Goal: Transaction & Acquisition: Purchase product/service

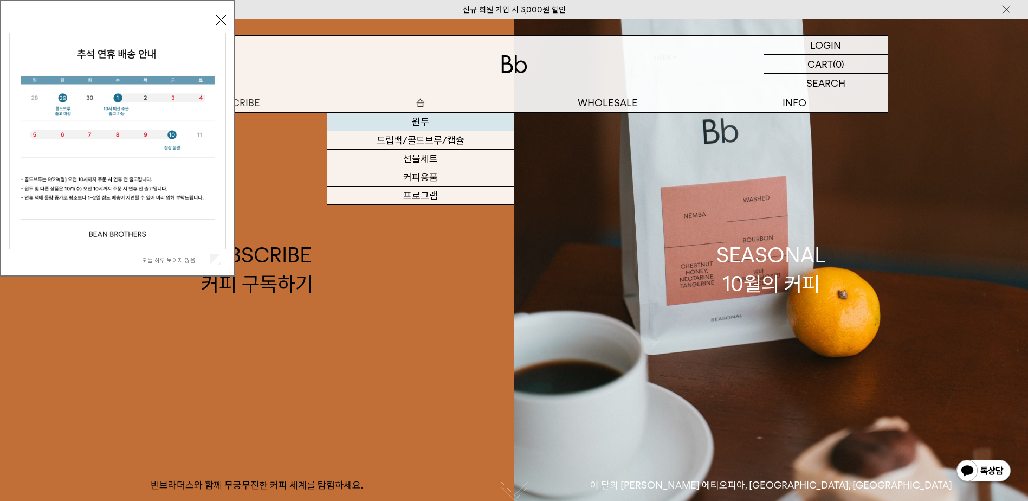
click at [423, 121] on link "원두" at bounding box center [420, 122] width 187 height 18
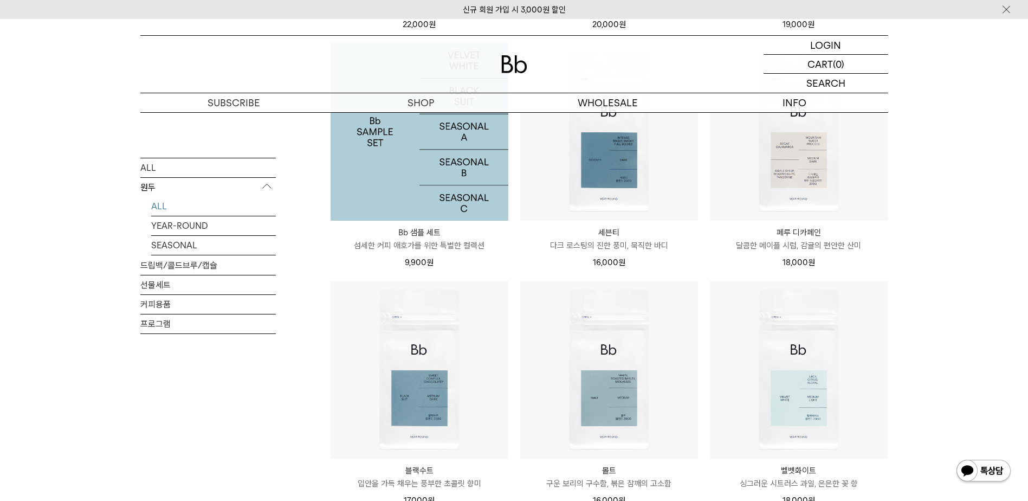
scroll to position [867, 0]
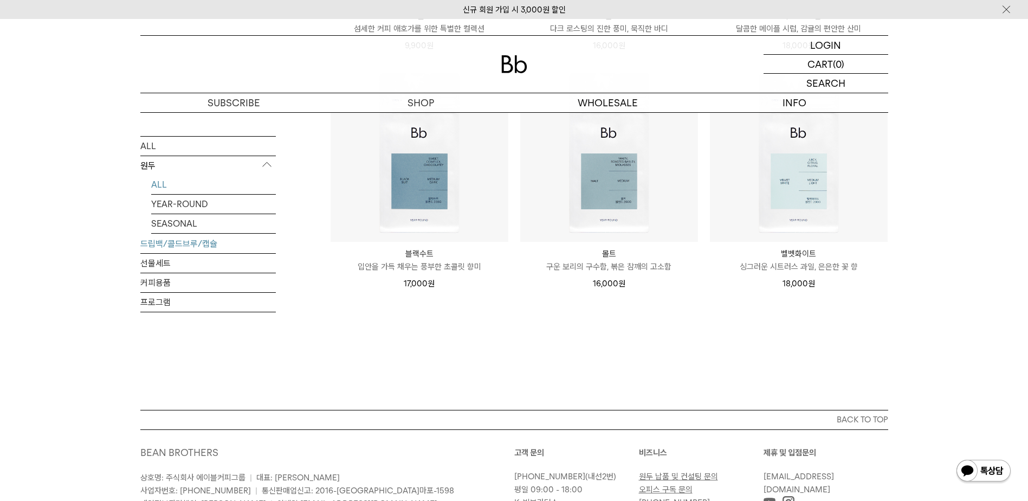
click at [174, 250] on link "드립백/콜드브루/캡슐" at bounding box center [207, 243] width 135 height 19
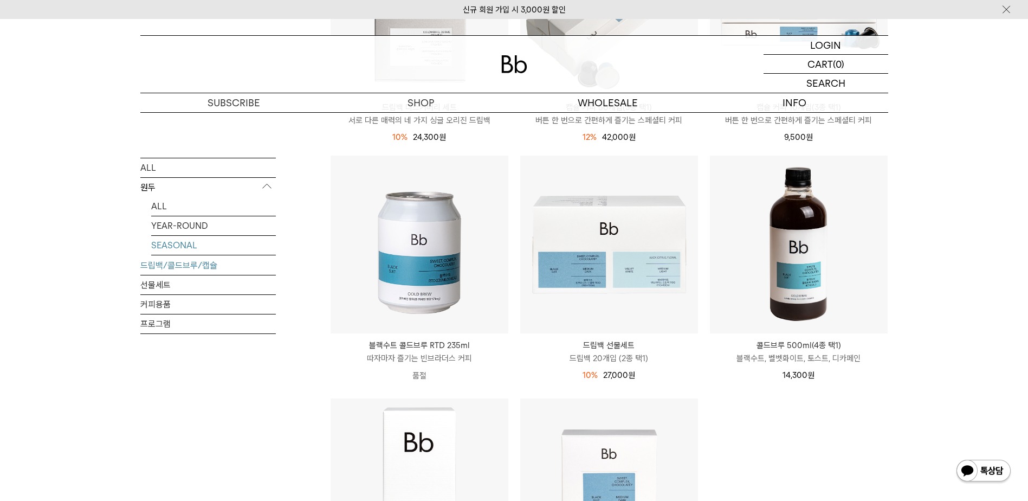
scroll to position [163, 0]
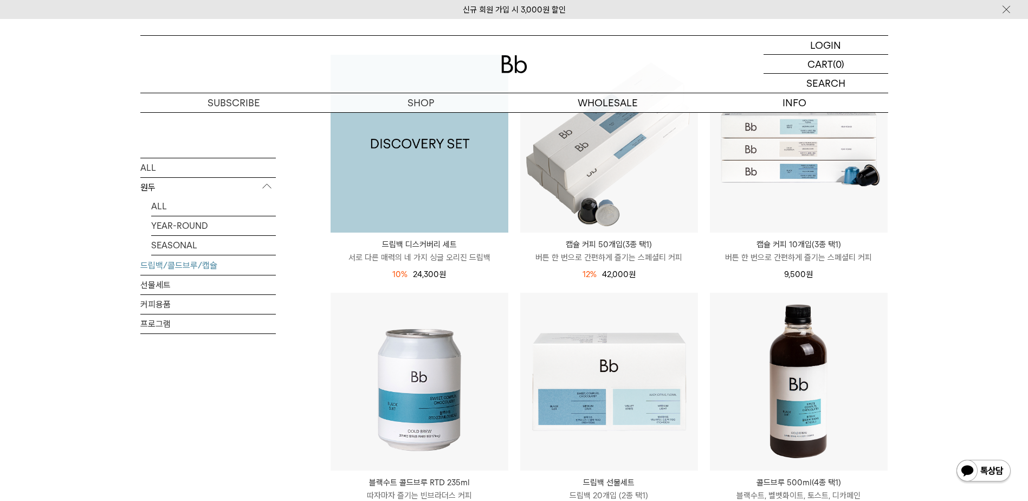
click at [432, 169] on img at bounding box center [420, 144] width 178 height 178
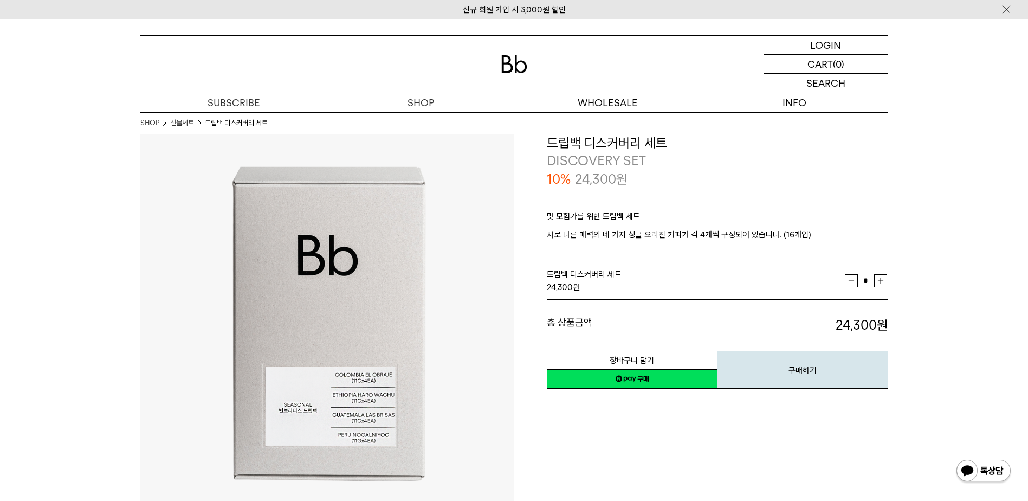
click at [516, 340] on div "**********" at bounding box center [701, 262] width 374 height 256
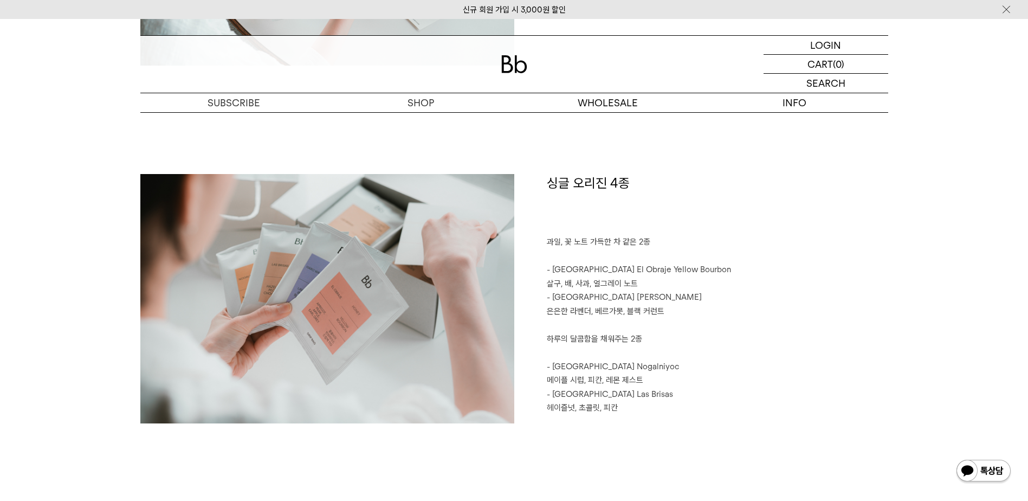
scroll to position [1192, 0]
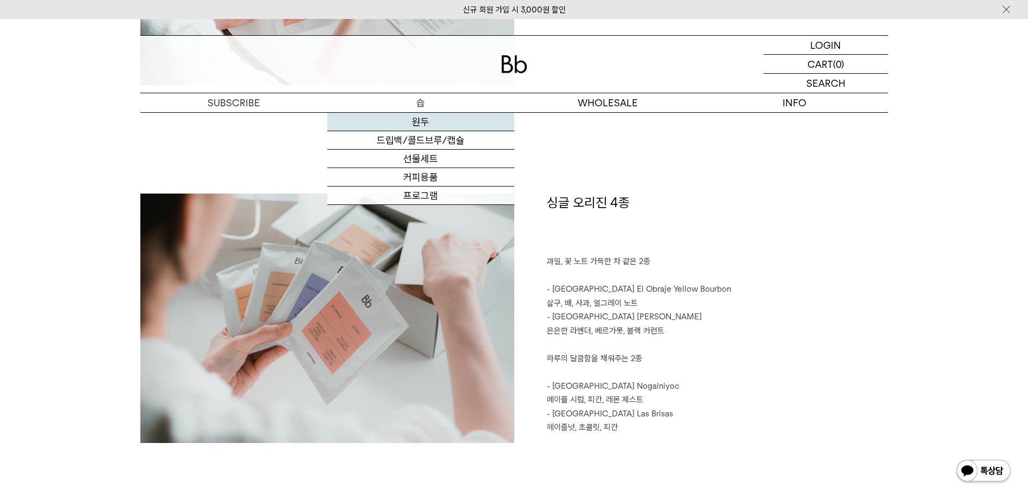
click at [413, 122] on link "원두" at bounding box center [420, 122] width 187 height 18
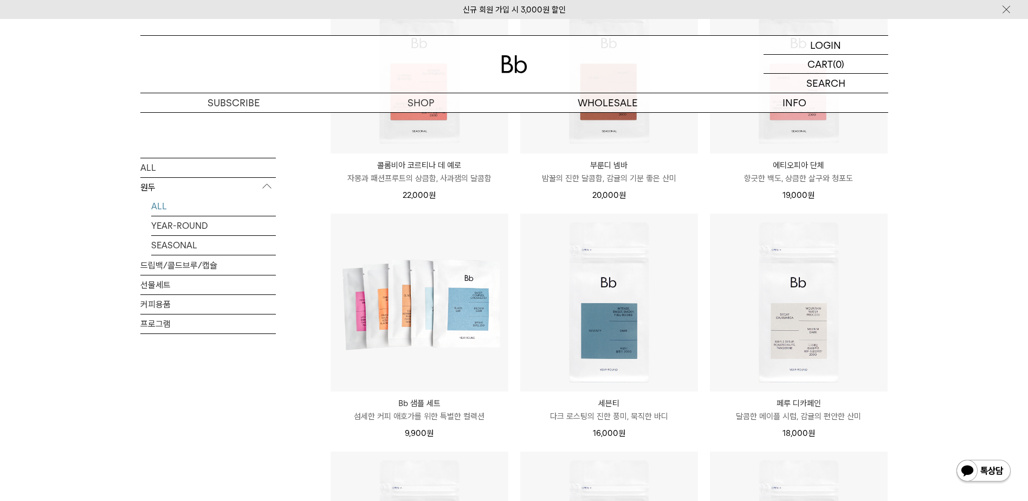
scroll to position [488, 0]
